Goal: Task Accomplishment & Management: Manage account settings

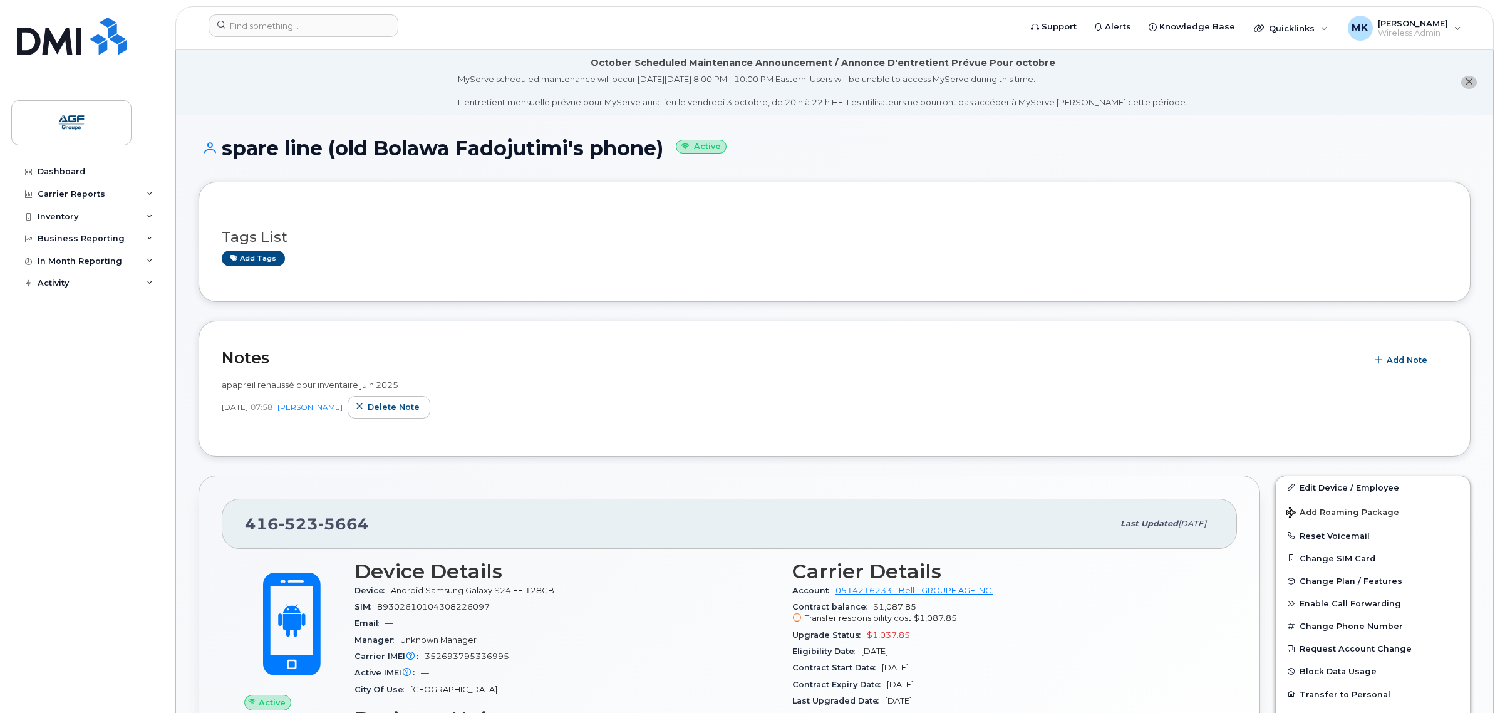
scroll to position [78, 0]
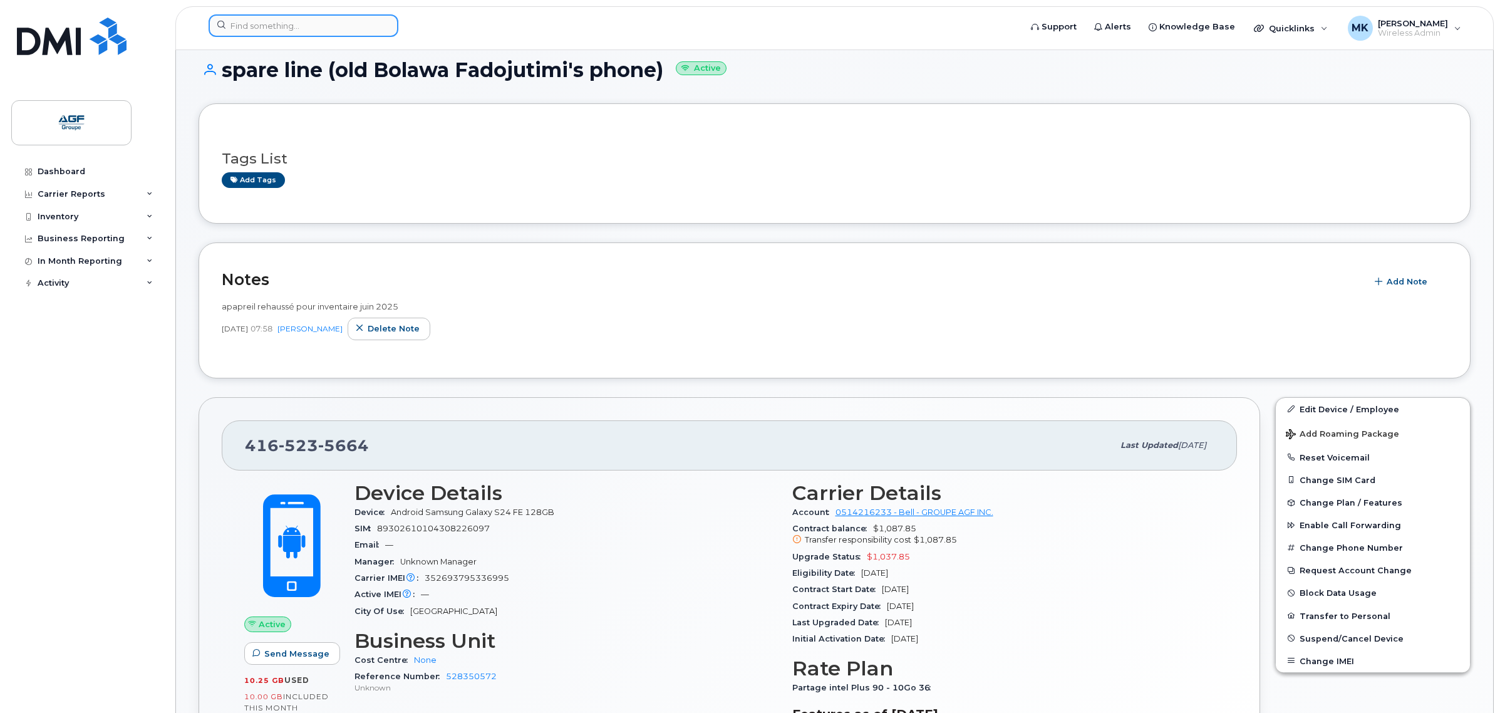
click at [350, 23] on input at bounding box center [304, 25] width 190 height 23
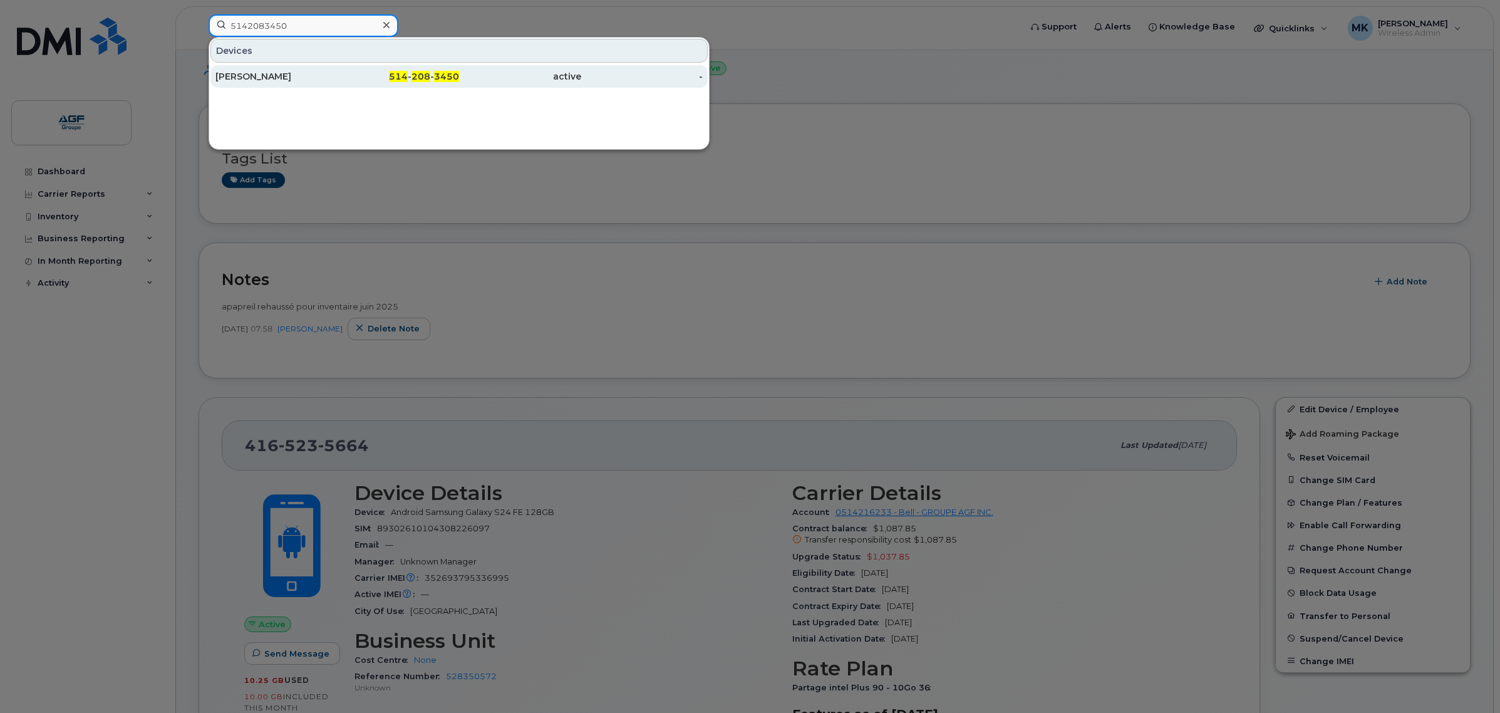
type input "5142083450"
click at [336, 77] on div "[PERSON_NAME]" at bounding box center [276, 76] width 122 height 13
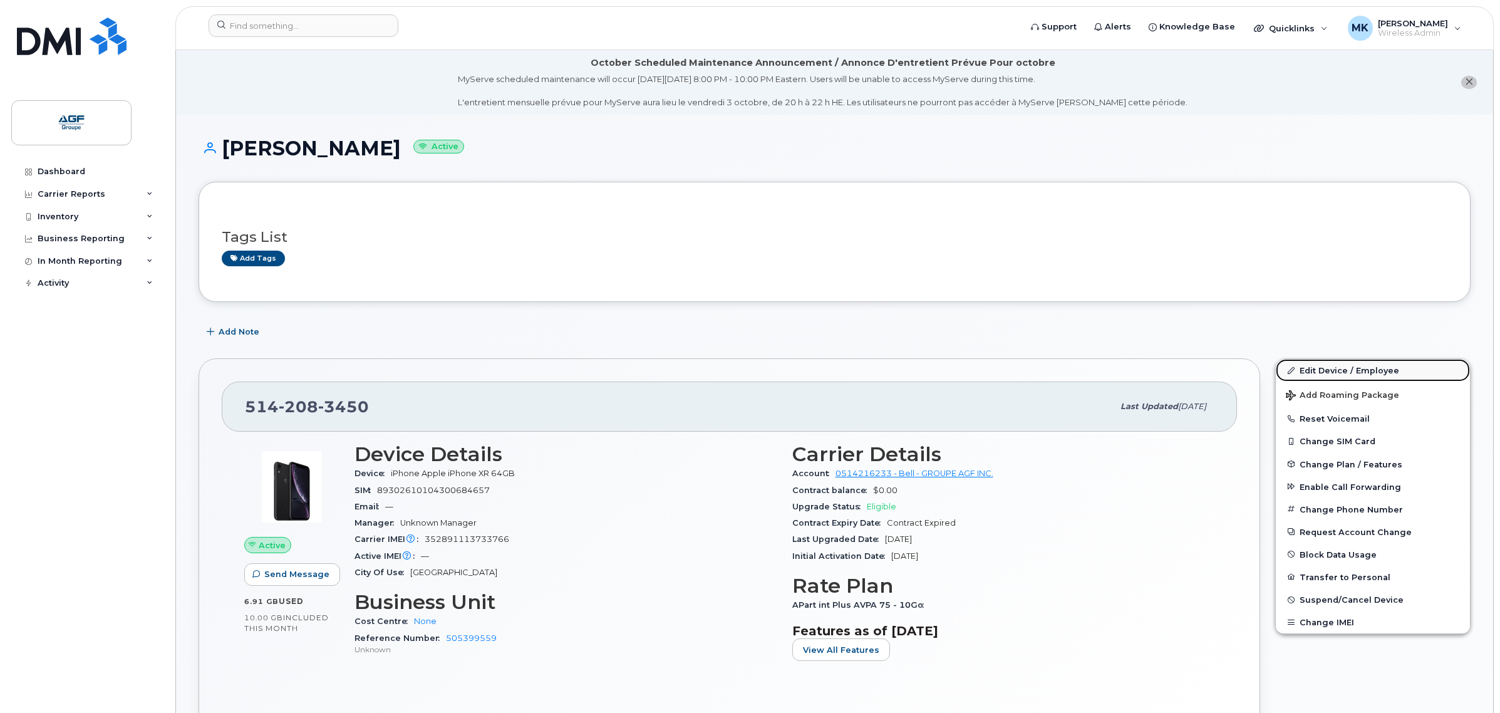
click at [1360, 374] on link "Edit Device / Employee" at bounding box center [1373, 370] width 194 height 23
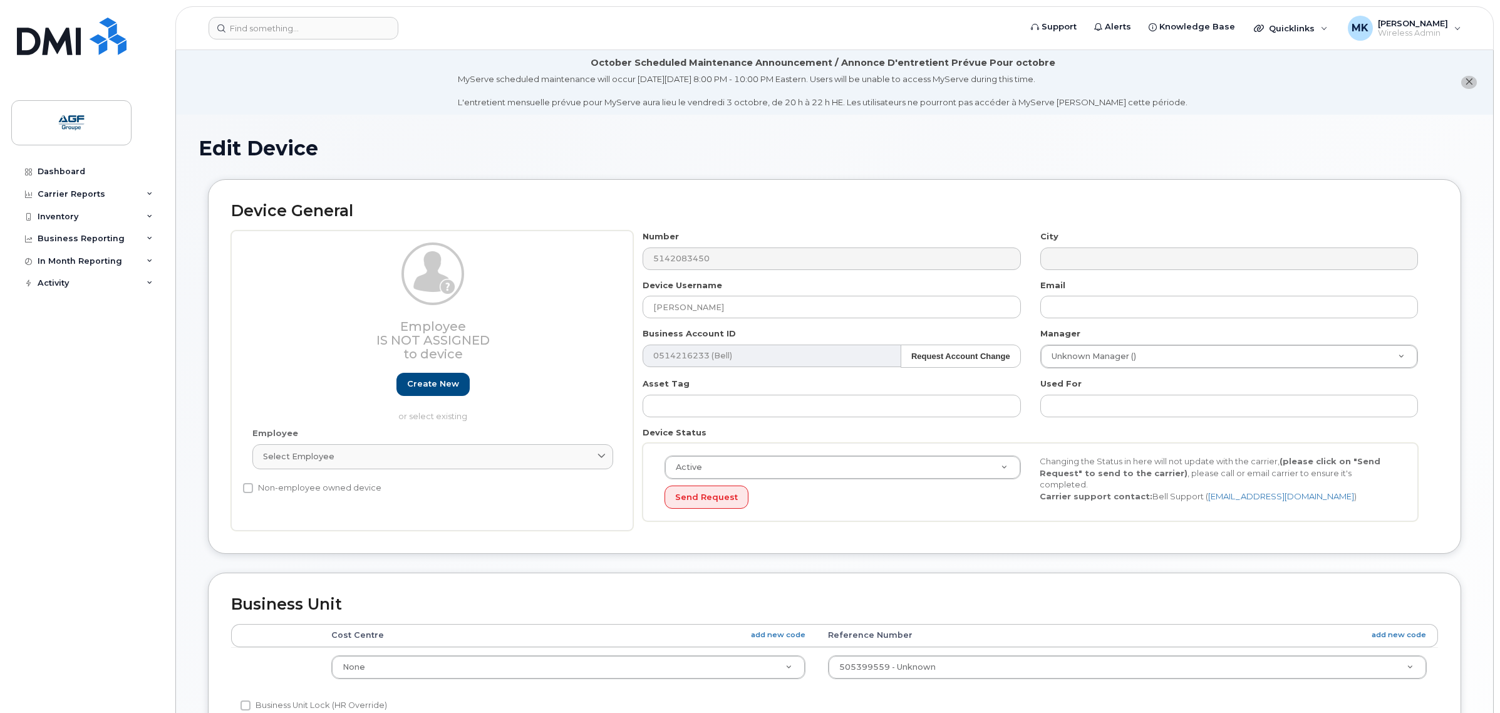
select select "33509681"
drag, startPoint x: 747, startPoint y: 305, endPoint x: 484, endPoint y: 299, distance: 263.2
click at [487, 299] on div "Employee Is not assigned to device Create new or select existing Employee Selec…" at bounding box center [834, 381] width 1207 height 300
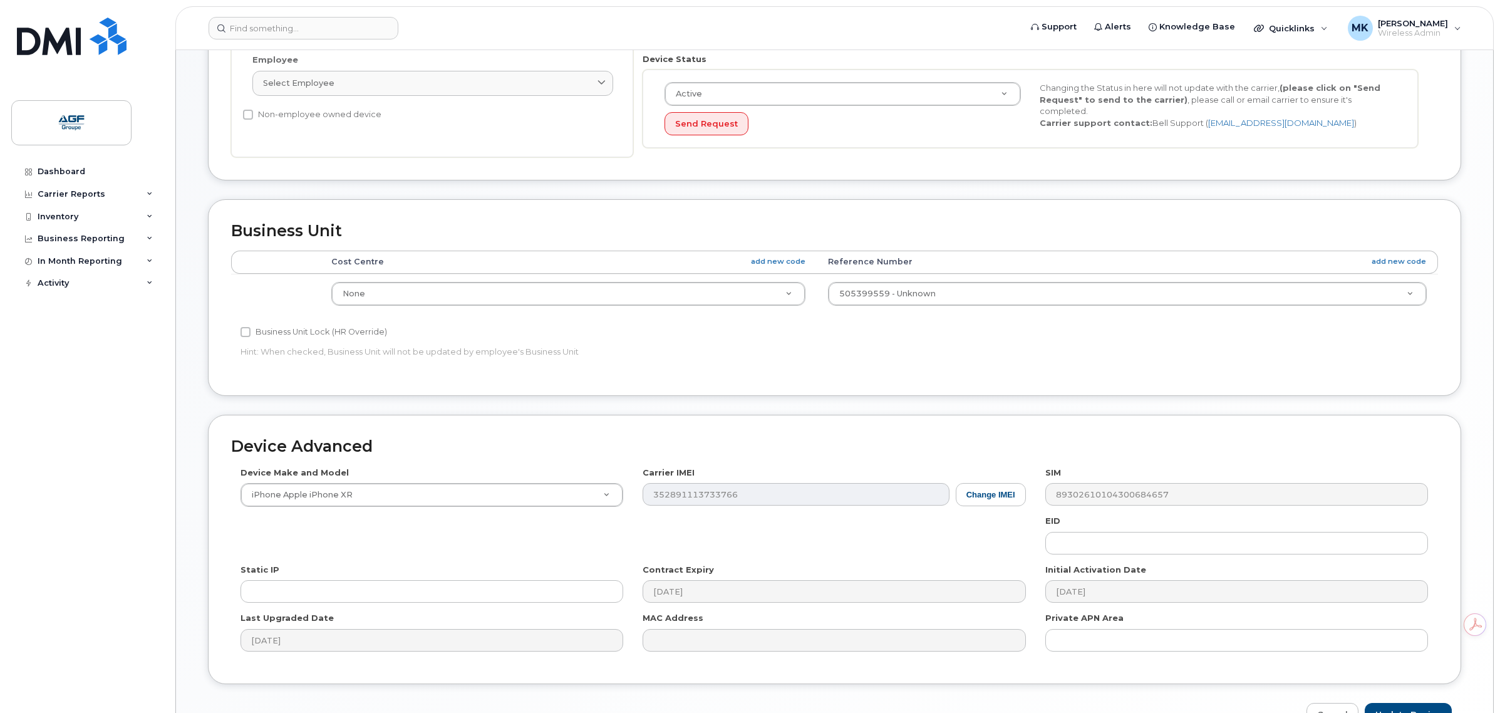
scroll to position [452, 0]
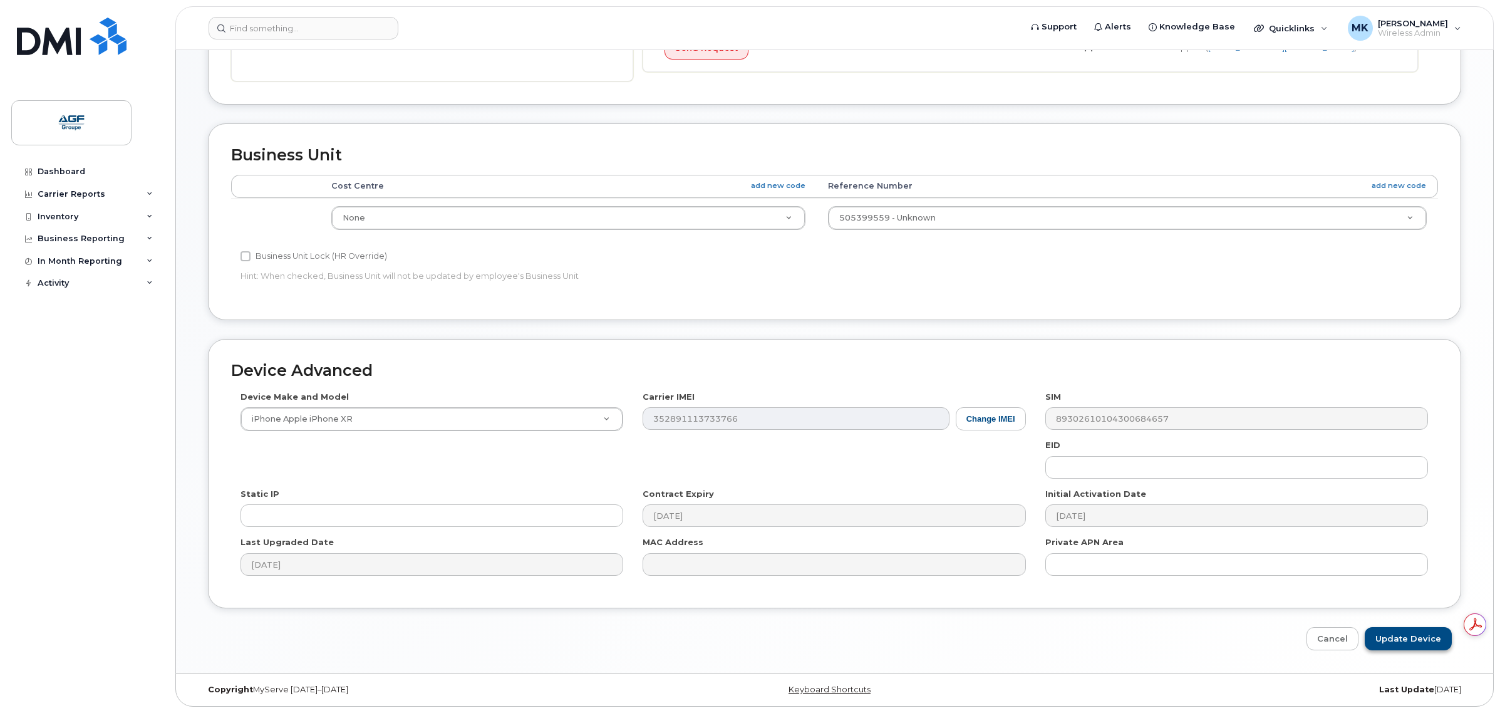
type input "Pacifique Ciza"
click at [1423, 636] on input "Update Device" at bounding box center [1408, 638] width 87 height 23
type input "Saving..."
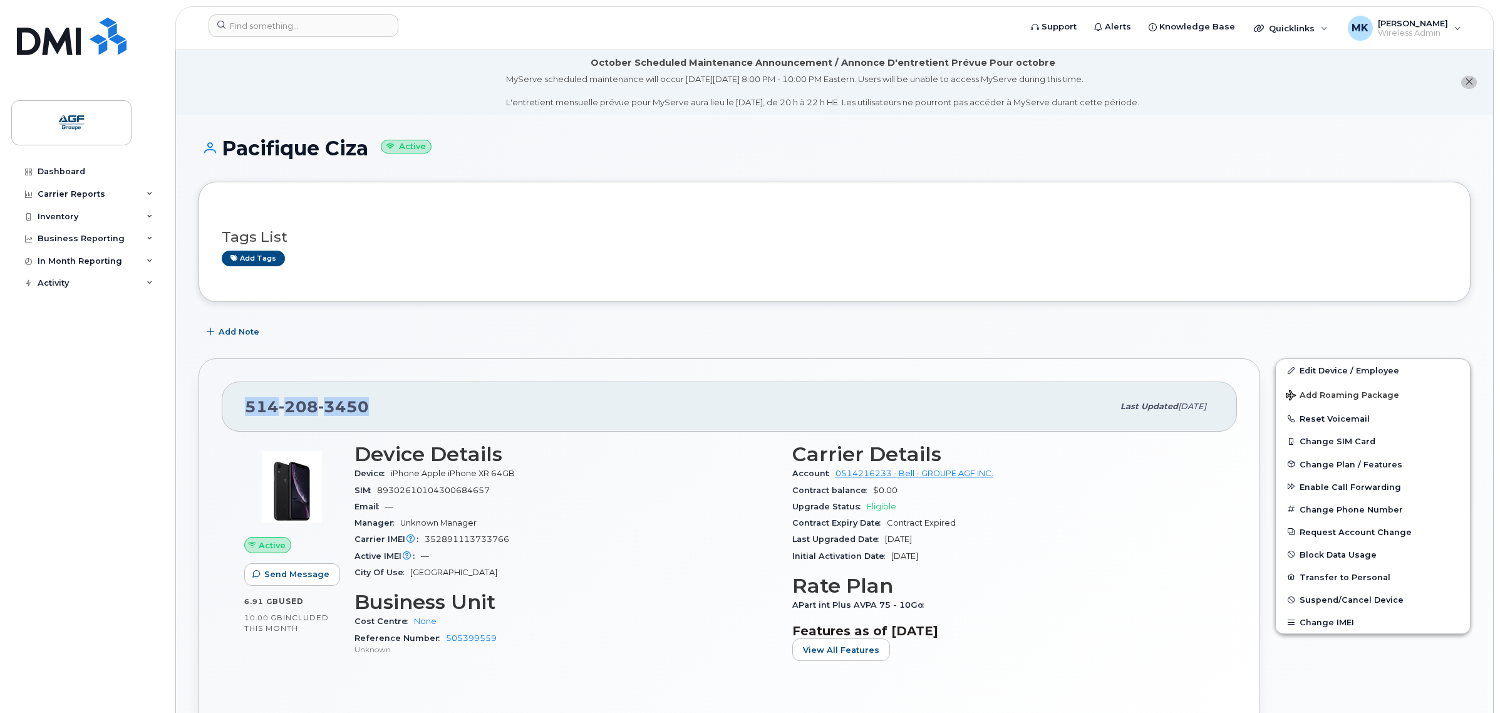
drag, startPoint x: 371, startPoint y: 405, endPoint x: 225, endPoint y: 412, distance: 145.5
click at [225, 412] on div "[PHONE_NUMBER] Last updated [DATE]" at bounding box center [729, 406] width 1015 height 50
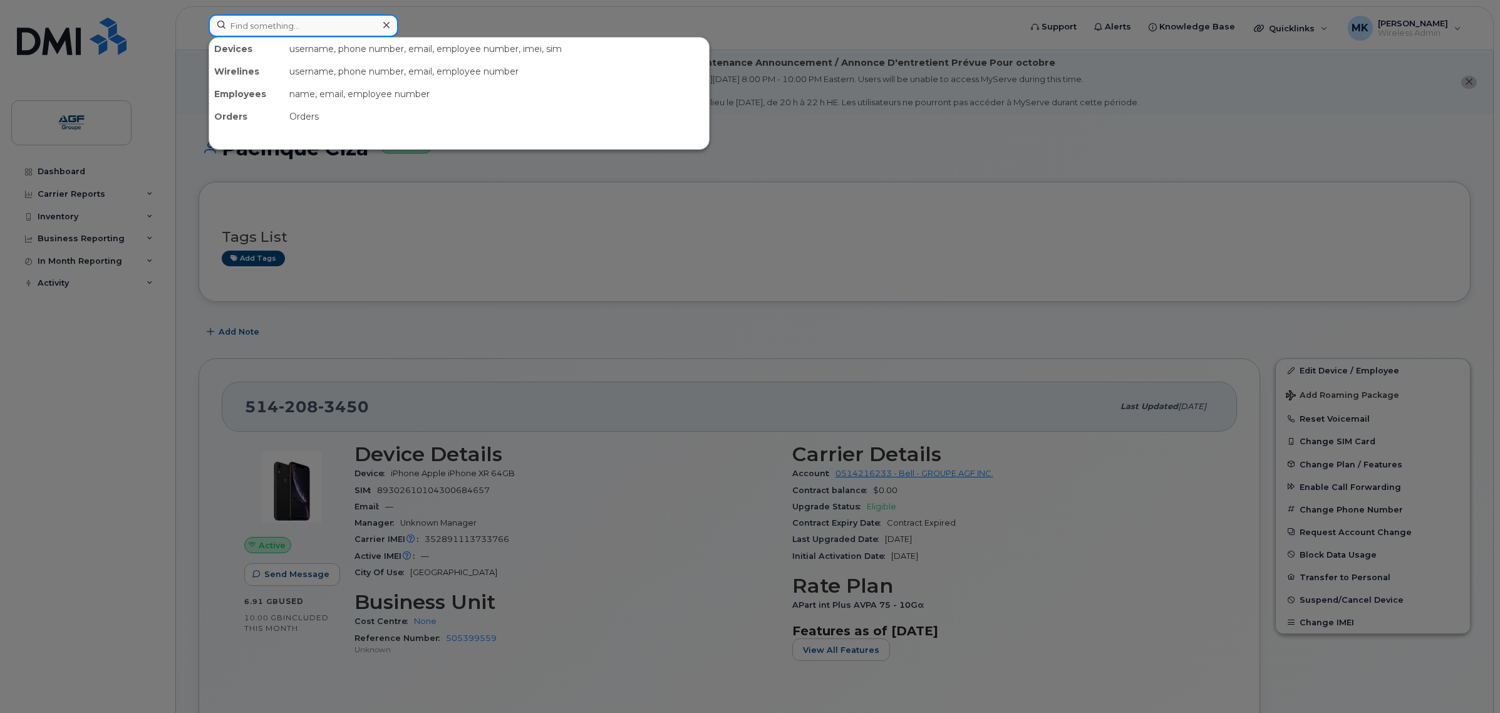
click at [346, 22] on input at bounding box center [304, 25] width 190 height 23
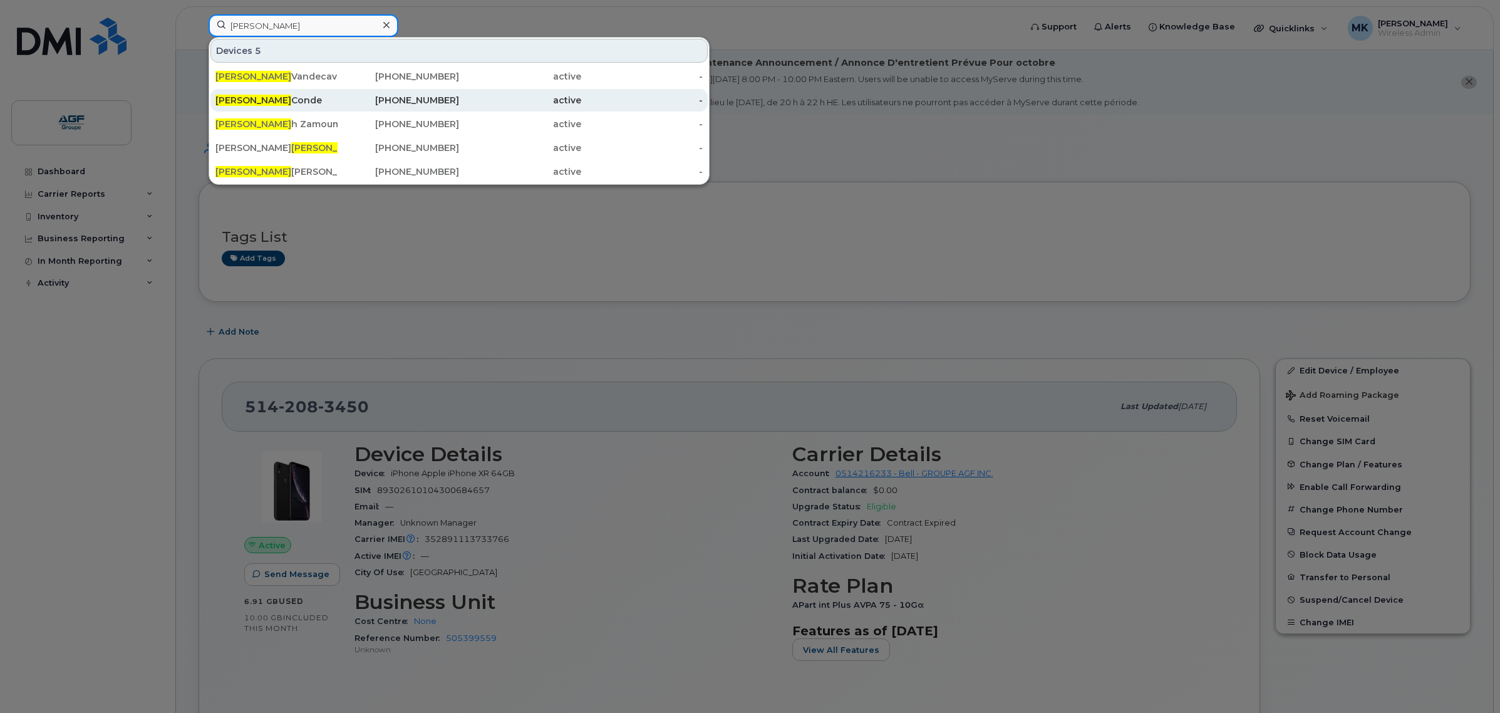
type input "sara"
click at [371, 107] on div "514-755-0841" at bounding box center [399, 100] width 122 height 23
